Goal: Find specific page/section: Find specific page/section

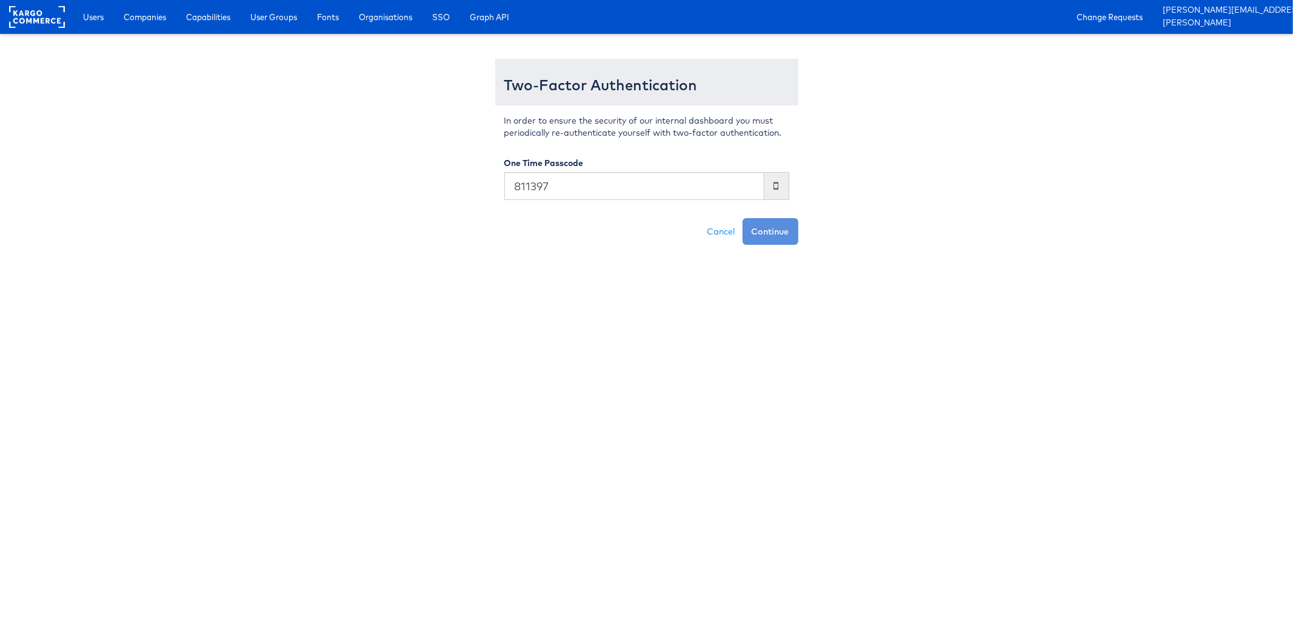
type input "811397"
click at [743, 218] on button "Continue" at bounding box center [771, 231] width 56 height 27
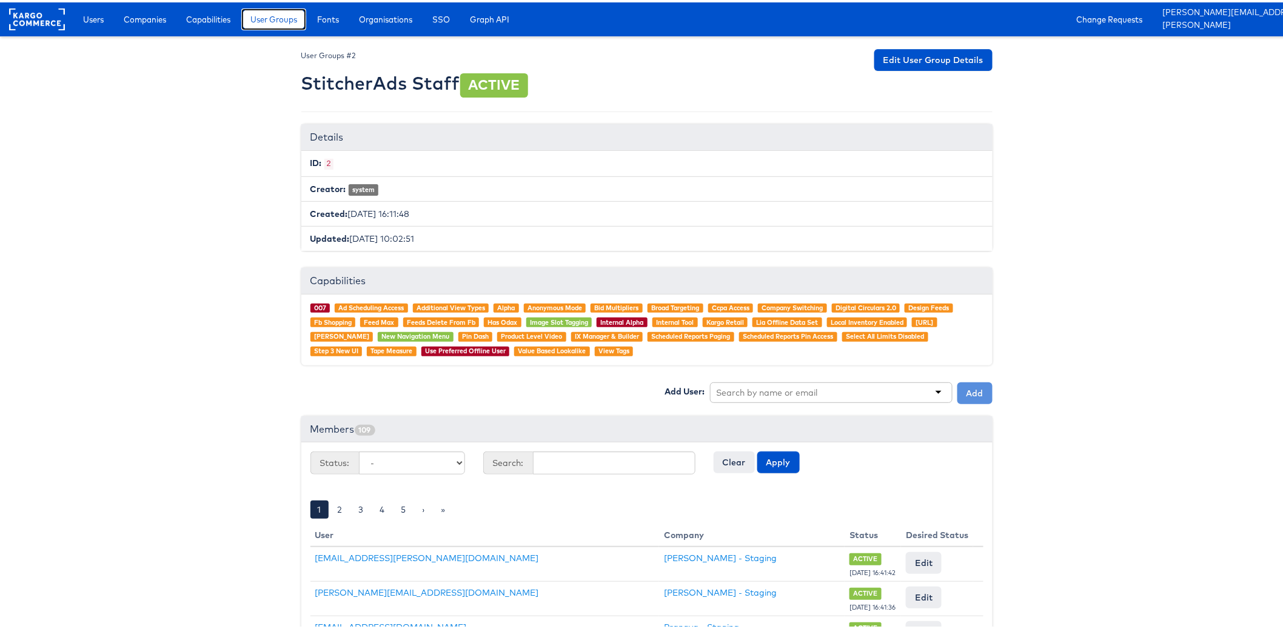
click at [277, 15] on span "User Groups" at bounding box center [273, 17] width 47 height 12
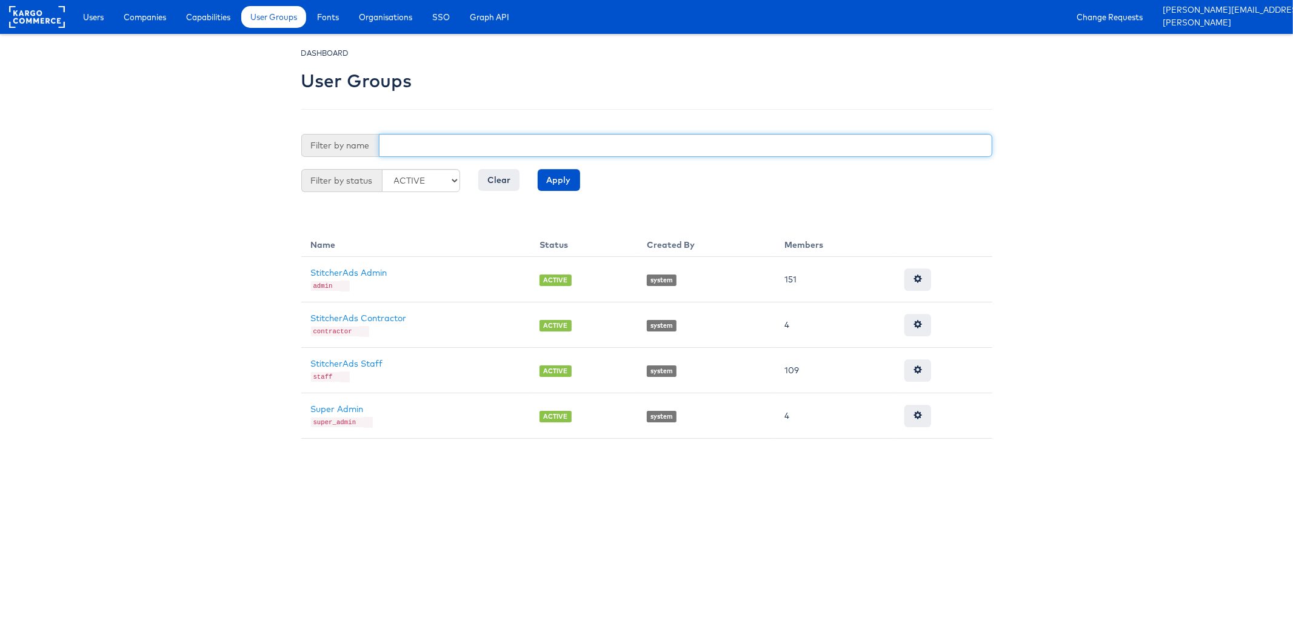
click at [409, 149] on input "text" at bounding box center [686, 145] width 614 height 23
click at [229, 263] on body "Users Companies Capabilities User Groups Fonts Organisations SSO Graph API Chan…" at bounding box center [646, 219] width 1293 height 439
click at [209, 18] on span "Capabilities" at bounding box center [208, 17] width 44 height 12
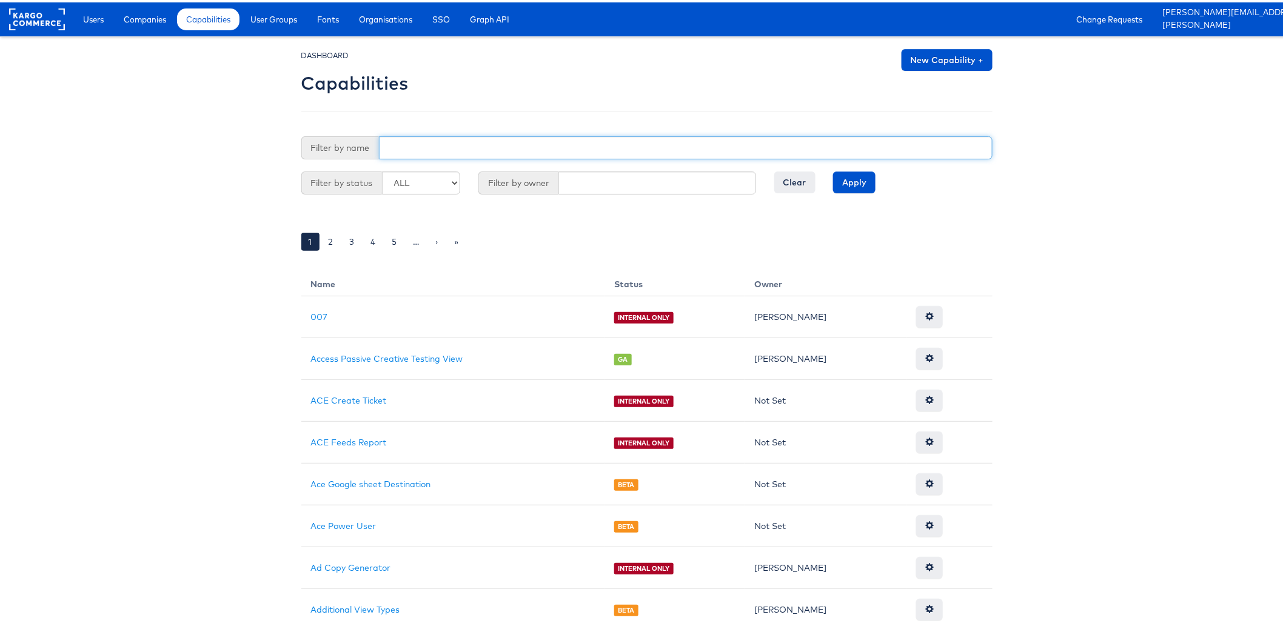
click at [414, 147] on input "text" at bounding box center [686, 145] width 614 height 23
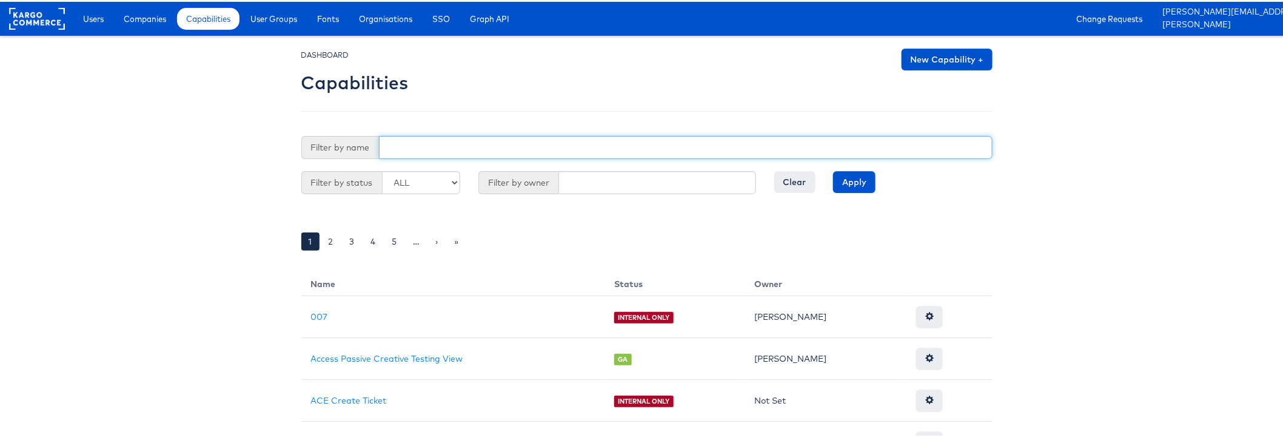
click at [442, 140] on input "text" at bounding box center [686, 145] width 614 height 23
type input "Access"
click at [833, 169] on input "Apply" at bounding box center [854, 180] width 42 height 22
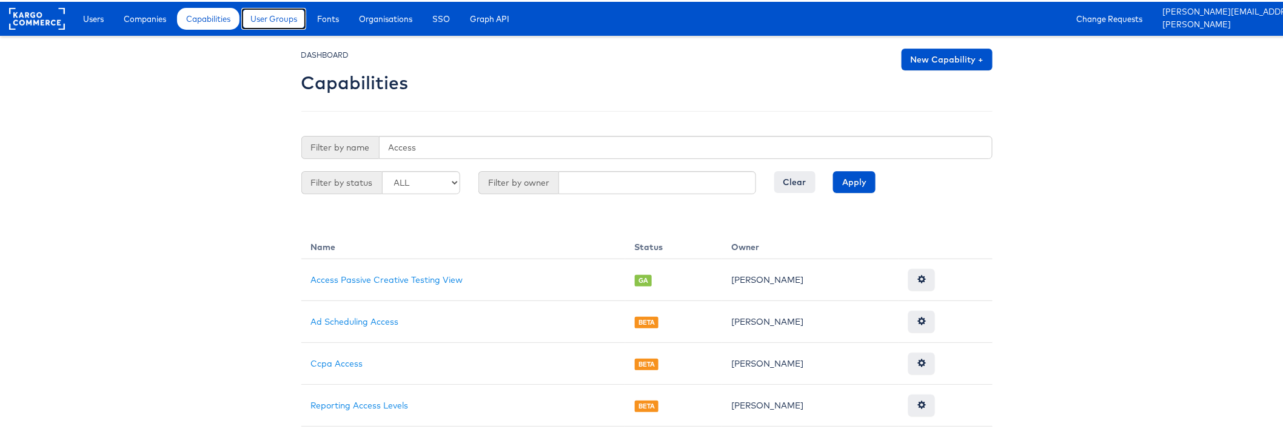
click at [267, 23] on link "User Groups" at bounding box center [273, 17] width 65 height 22
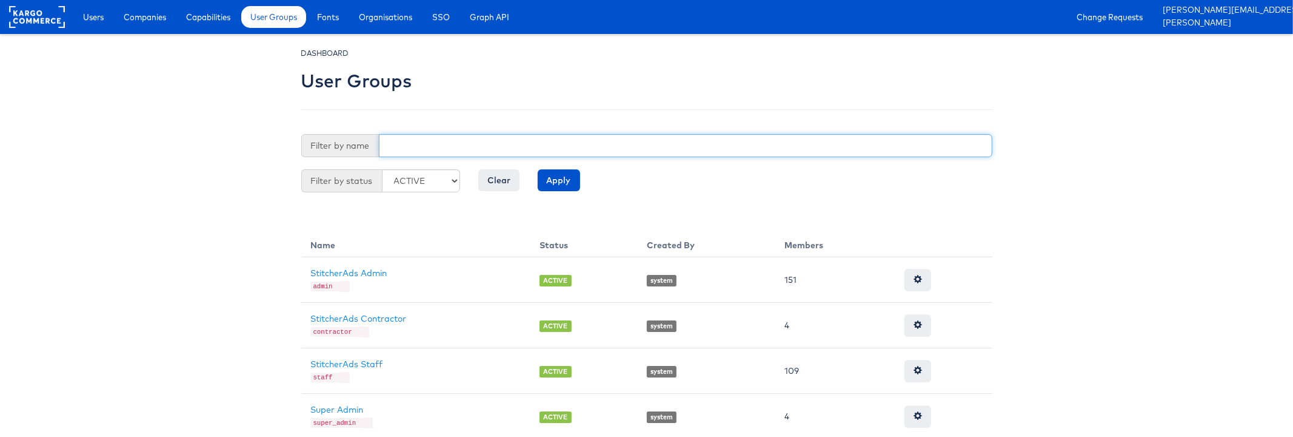
click at [411, 148] on input "text" at bounding box center [686, 145] width 614 height 23
type input "Stit"
click at [538, 169] on input "Apply" at bounding box center [559, 180] width 42 height 22
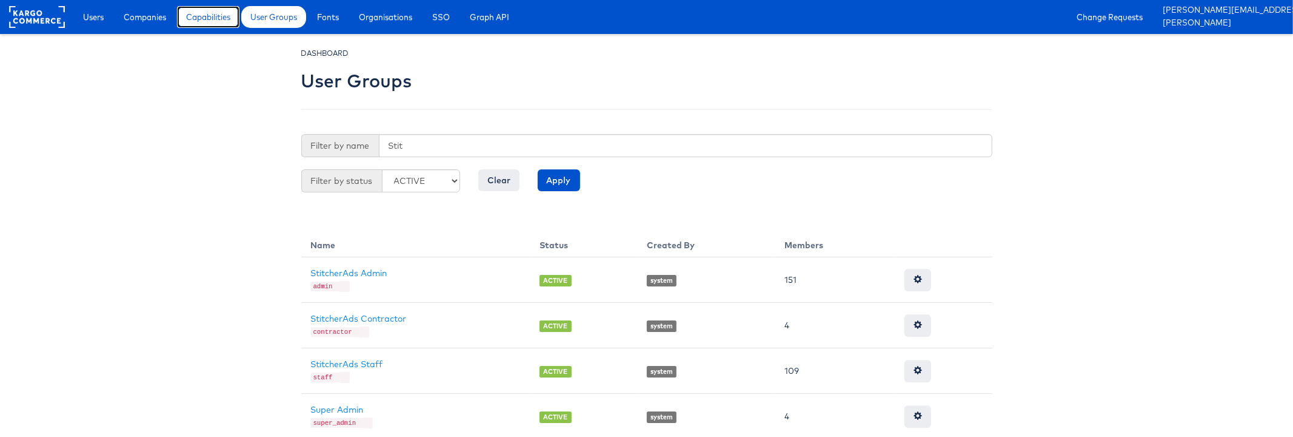
click at [193, 20] on span "Capabilities" at bounding box center [208, 17] width 44 height 12
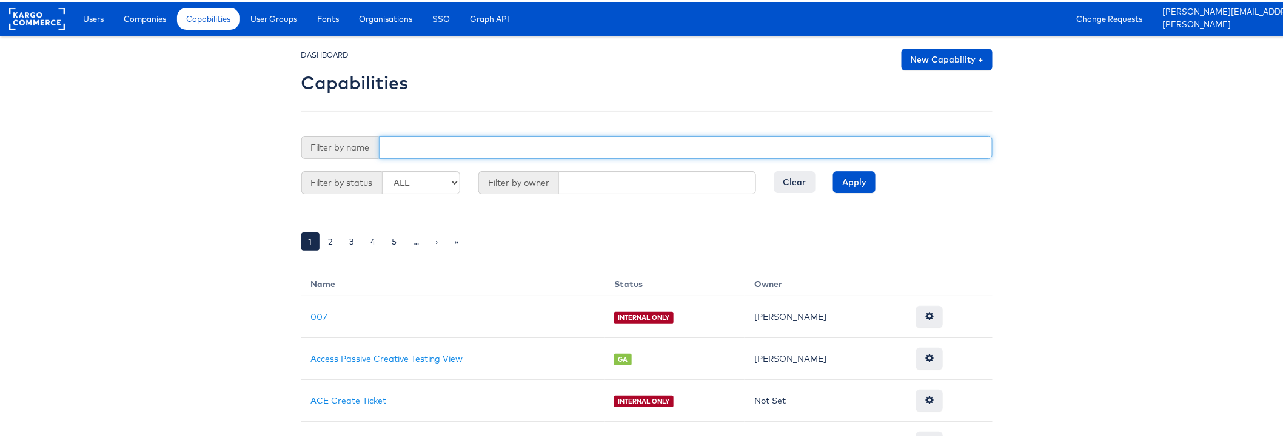
click at [415, 140] on input "text" at bounding box center [686, 145] width 614 height 23
type input "Access"
click at [833, 169] on input "Apply" at bounding box center [854, 180] width 42 height 22
